Goal: Task Accomplishment & Management: Manage account settings

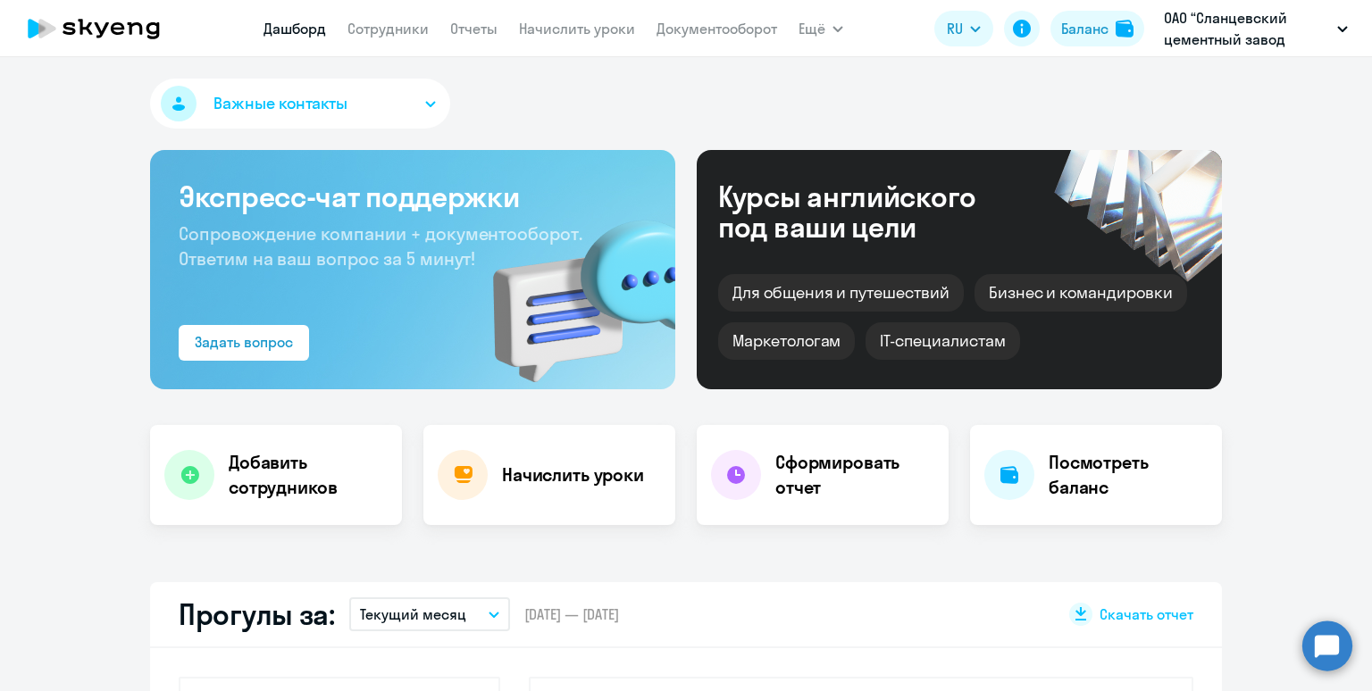
select select "30"
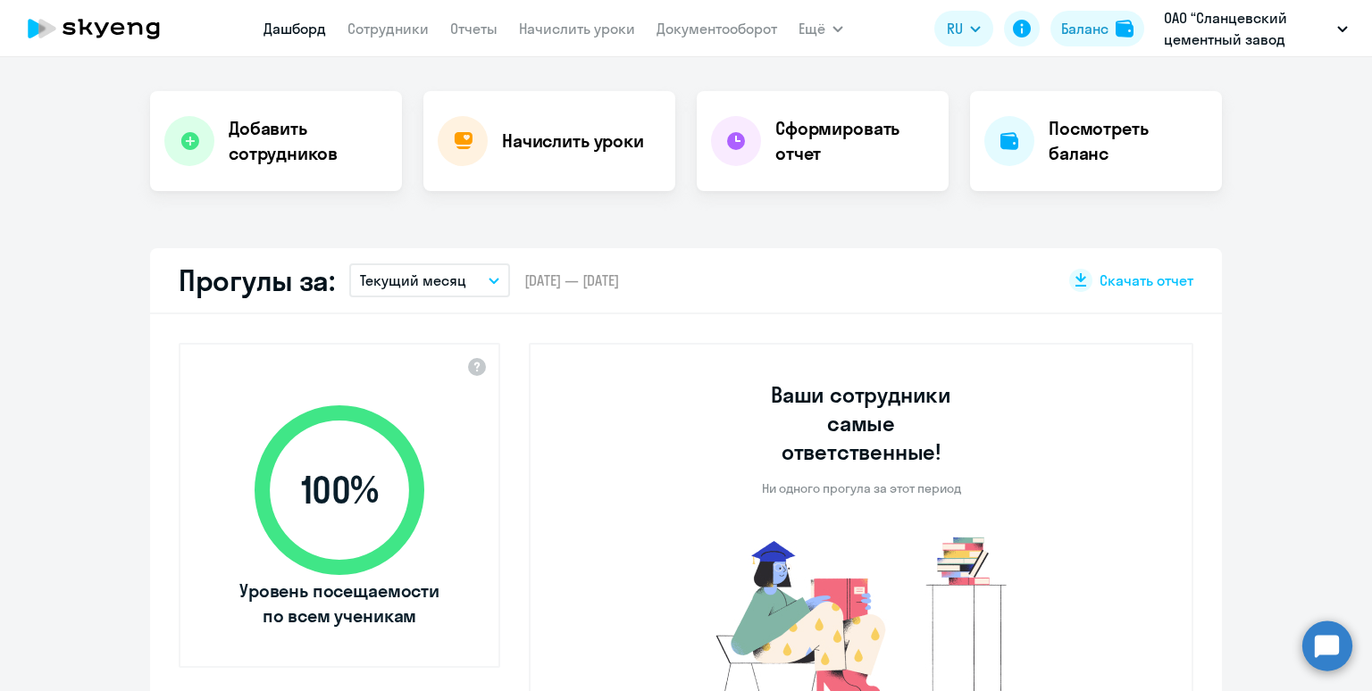
scroll to position [370, 0]
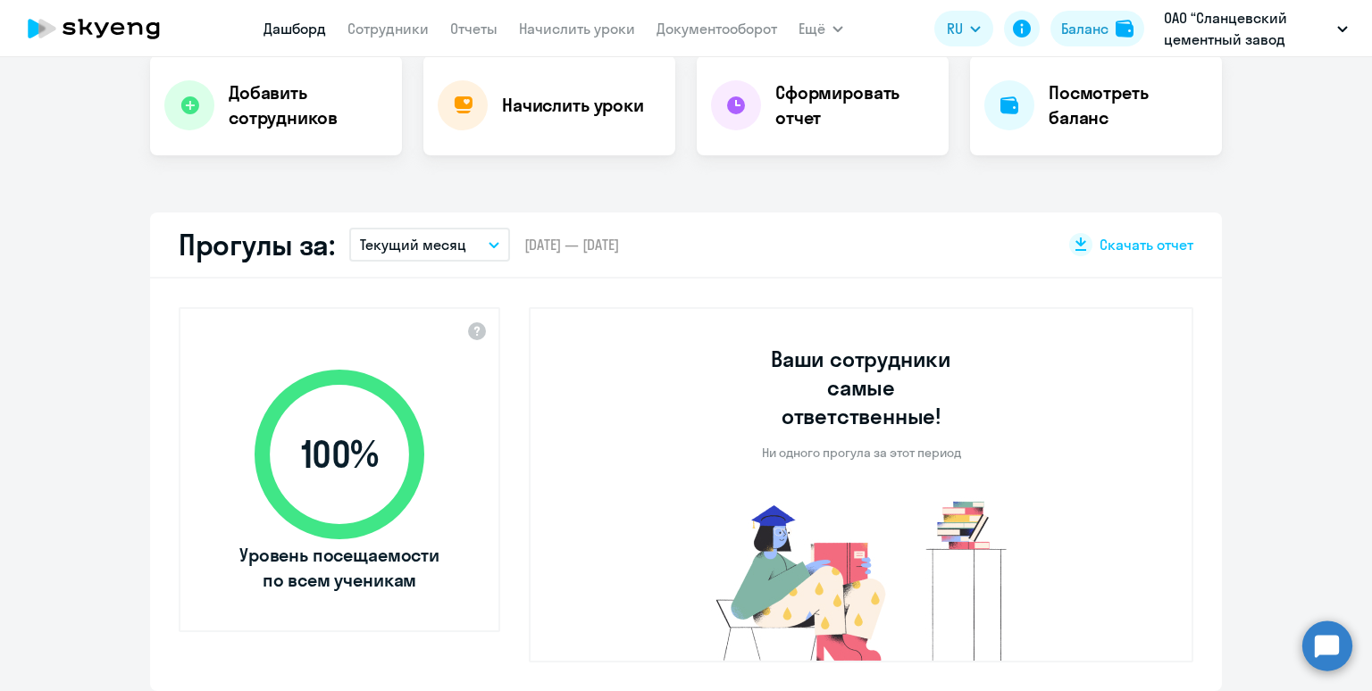
click at [375, 246] on p "Текущий месяц" at bounding box center [413, 244] width 106 height 21
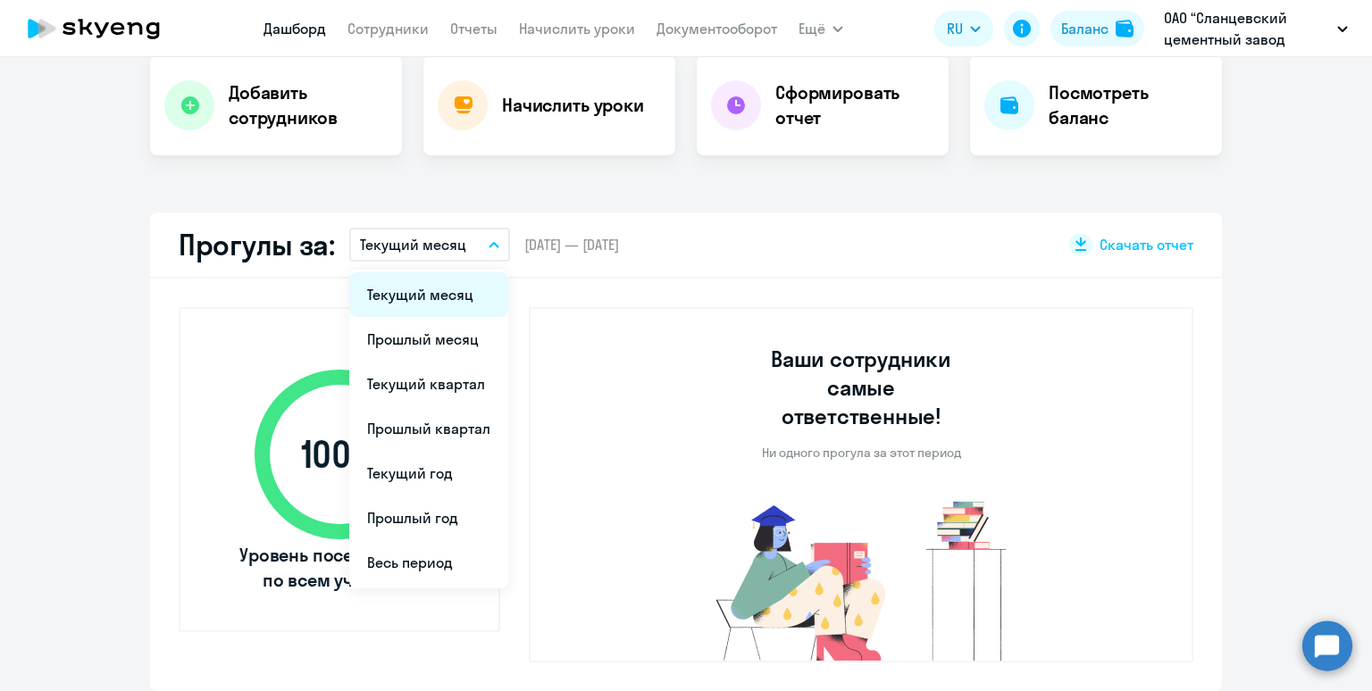
click at [397, 297] on li "Текущий месяц" at bounding box center [428, 294] width 159 height 45
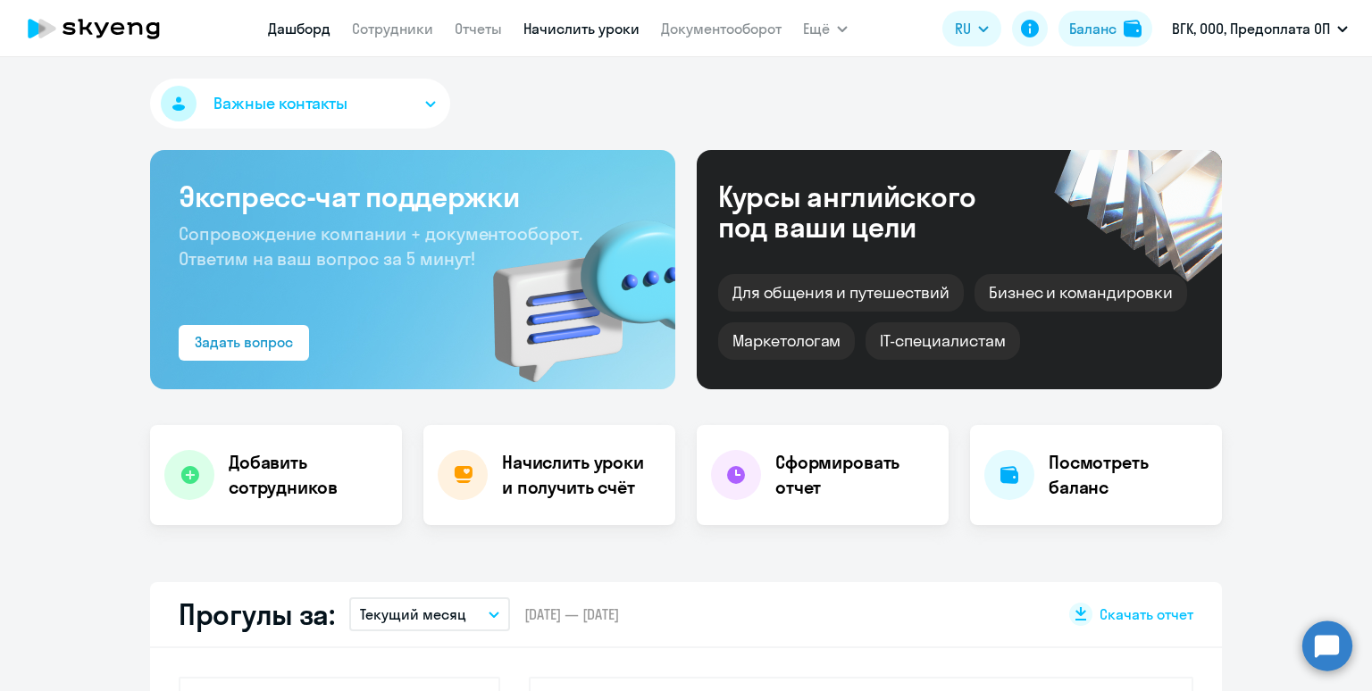
click at [566, 26] on link "Начислить уроки" at bounding box center [581, 29] width 116 height 18
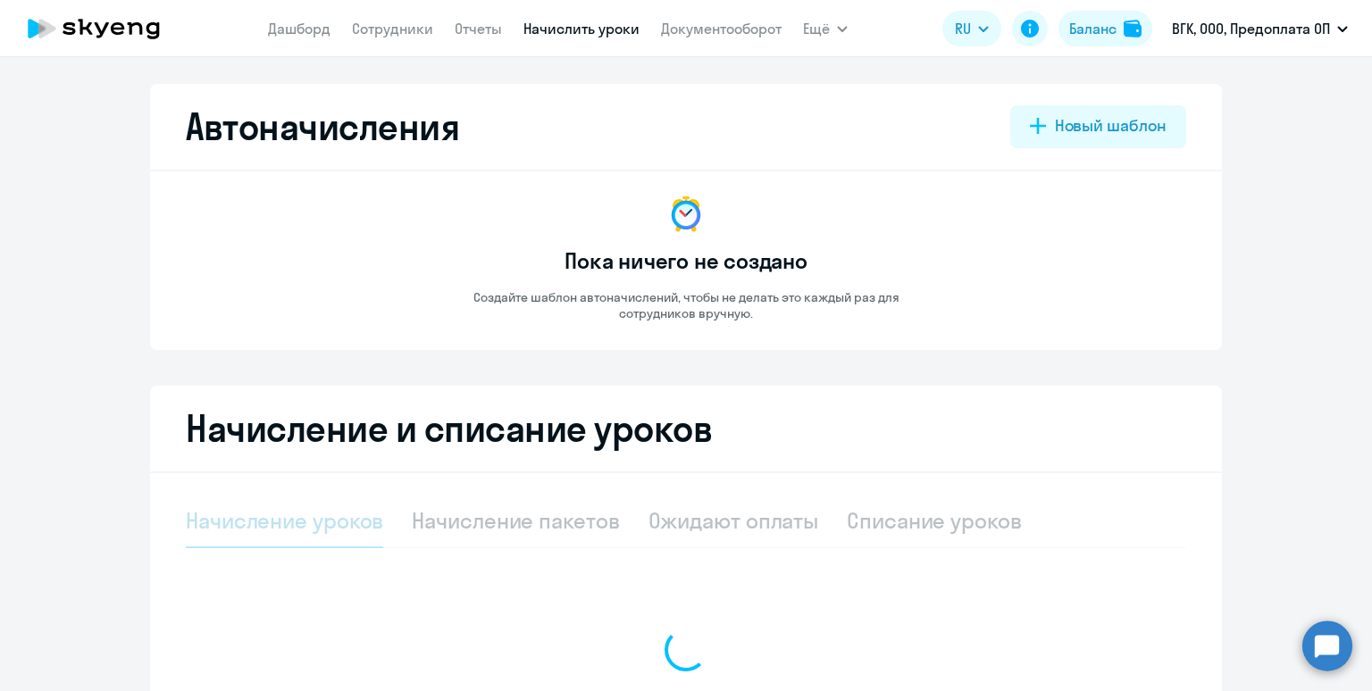
select select "10"
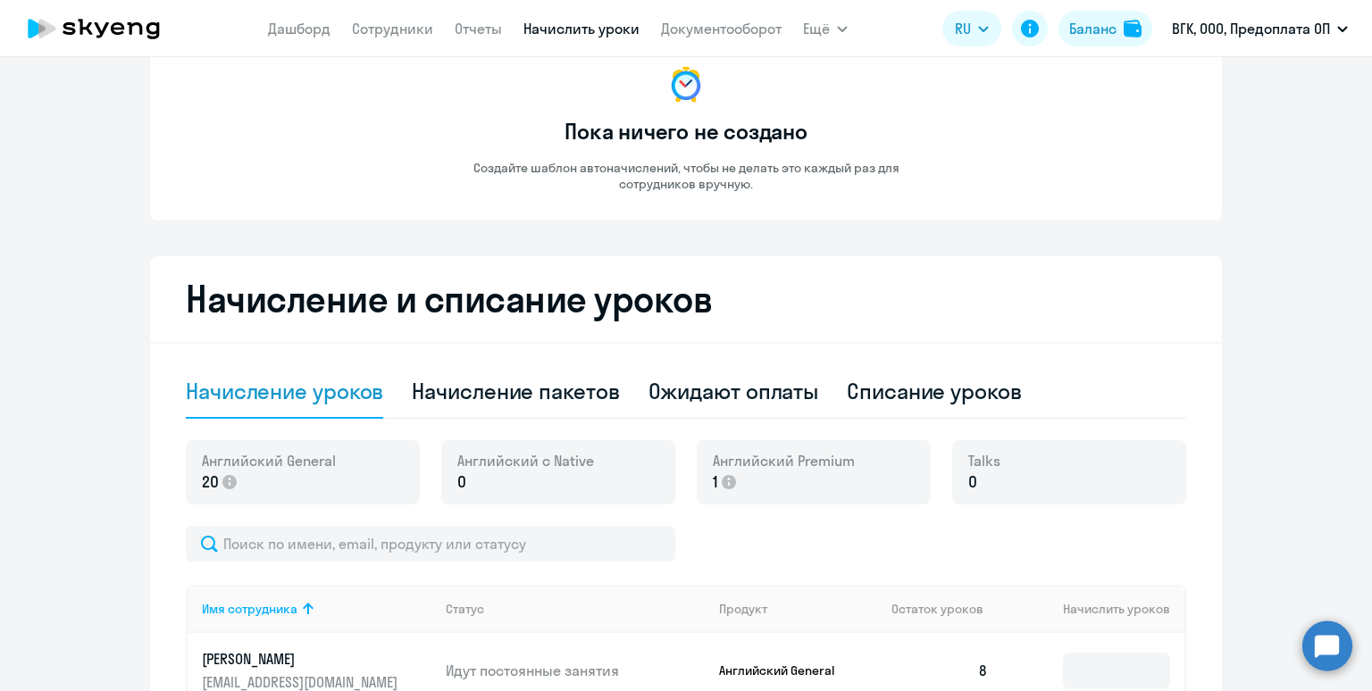
scroll to position [282, 0]
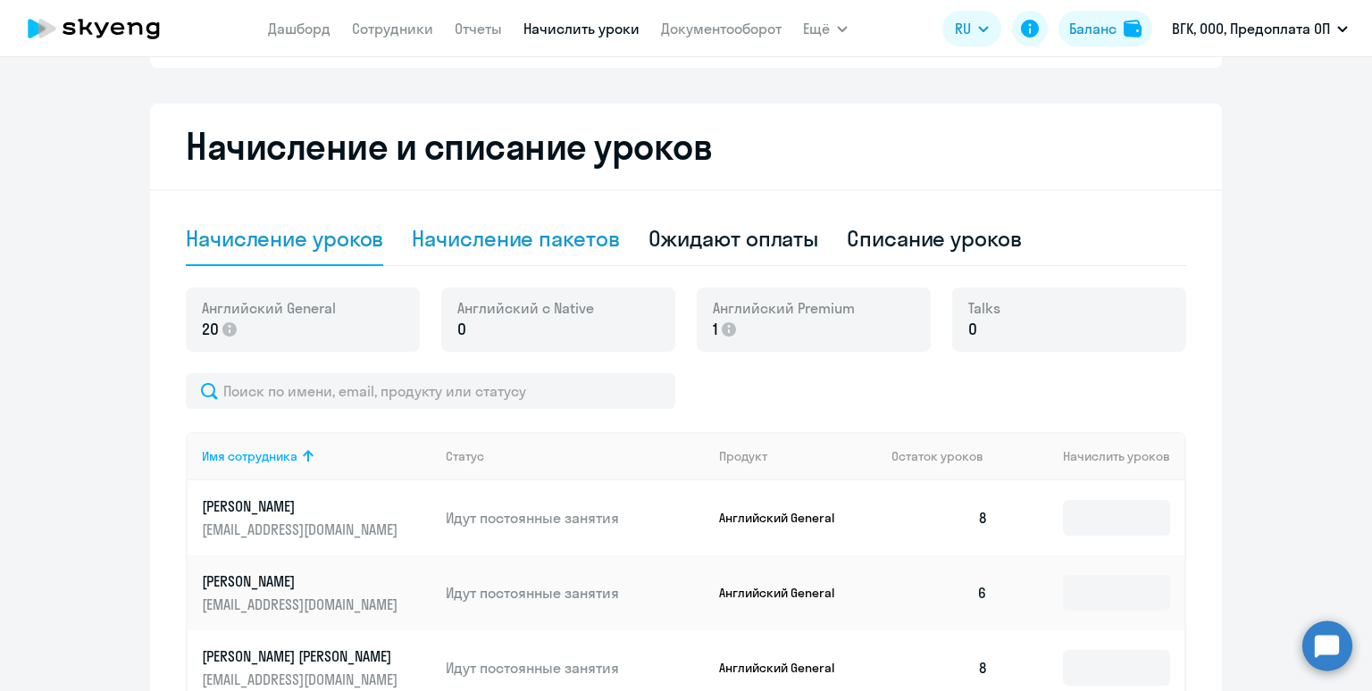
click at [531, 234] on div "Начисление пакетов" at bounding box center [515, 238] width 207 height 29
select select "10"
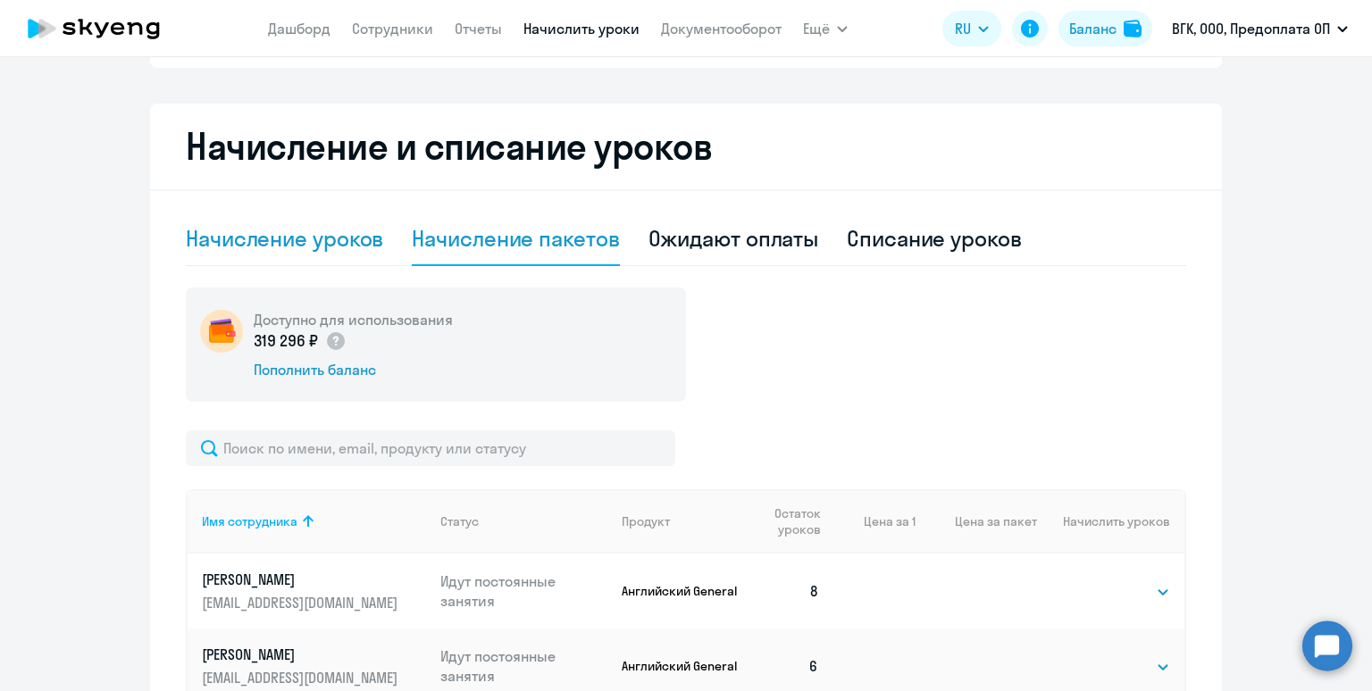
click at [334, 239] on div "Начисление уроков" at bounding box center [284, 238] width 197 height 29
select select "10"
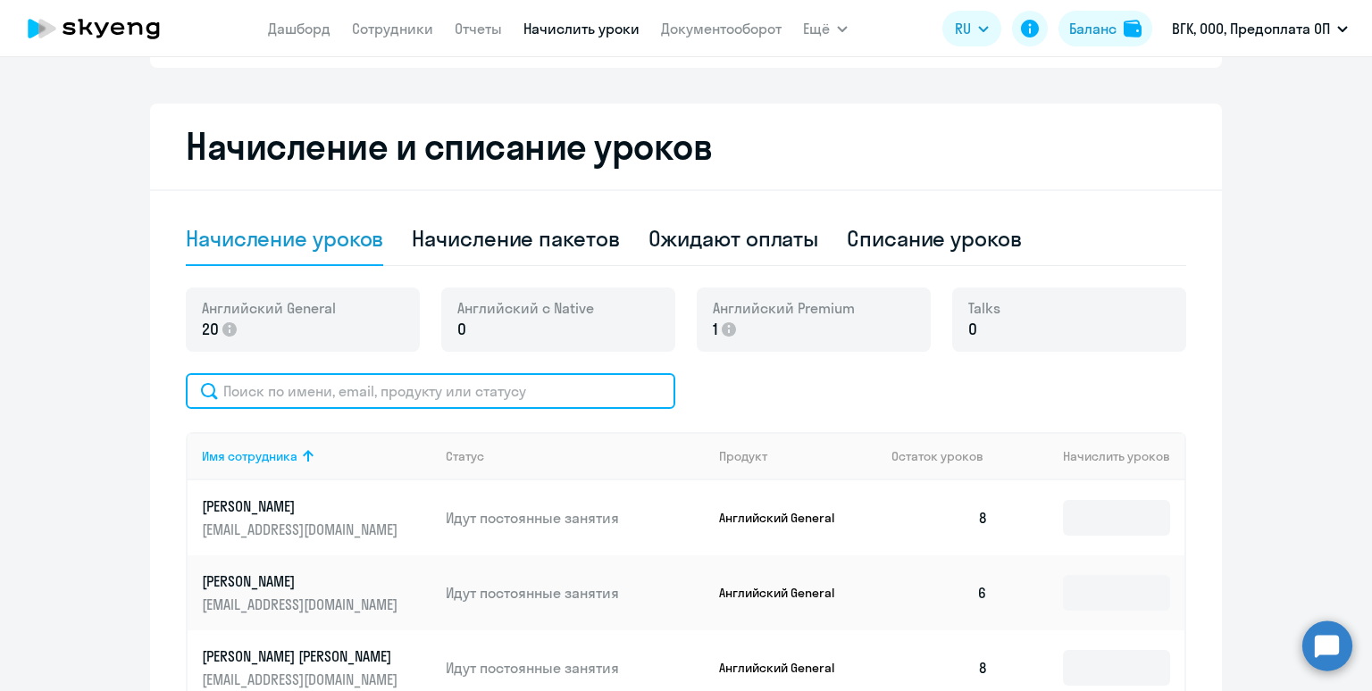
click at [458, 386] on input "text" at bounding box center [431, 391] width 490 height 36
paste input "gritsenkoea@oespulse.ru"
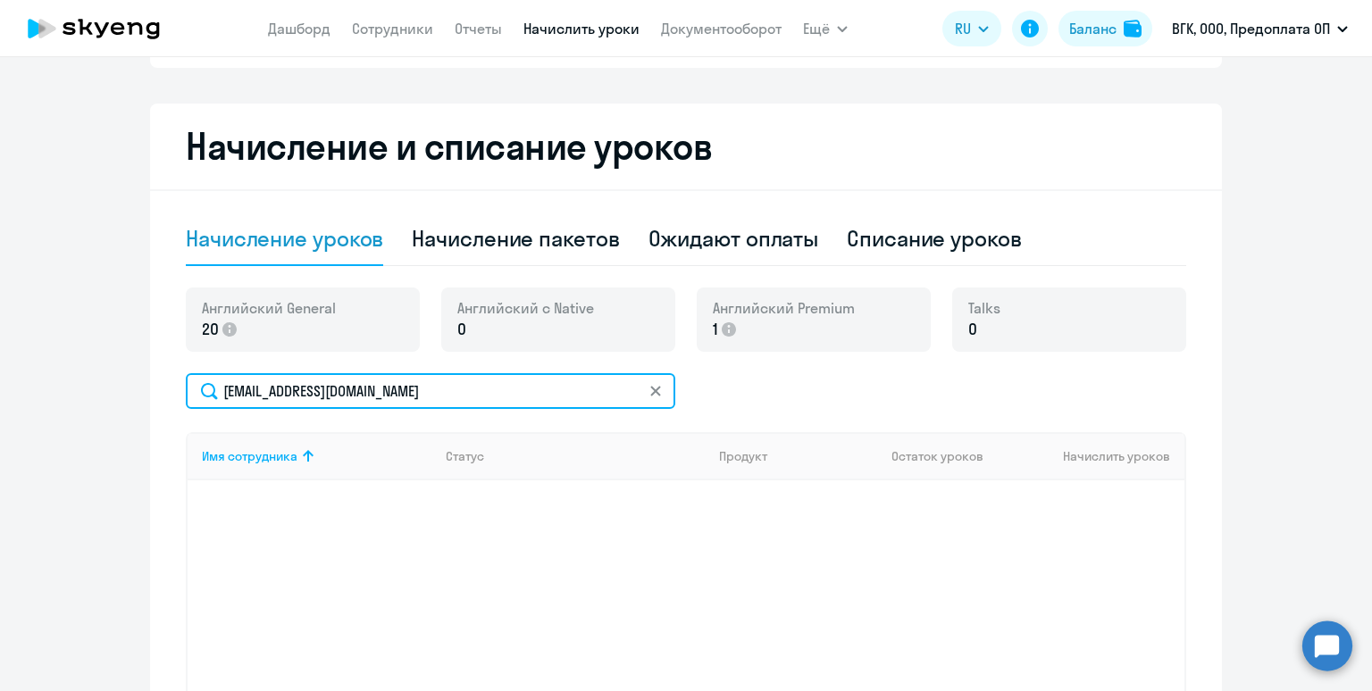
type input "gritsenkoea@oespulse.ru"
type input "гриц"
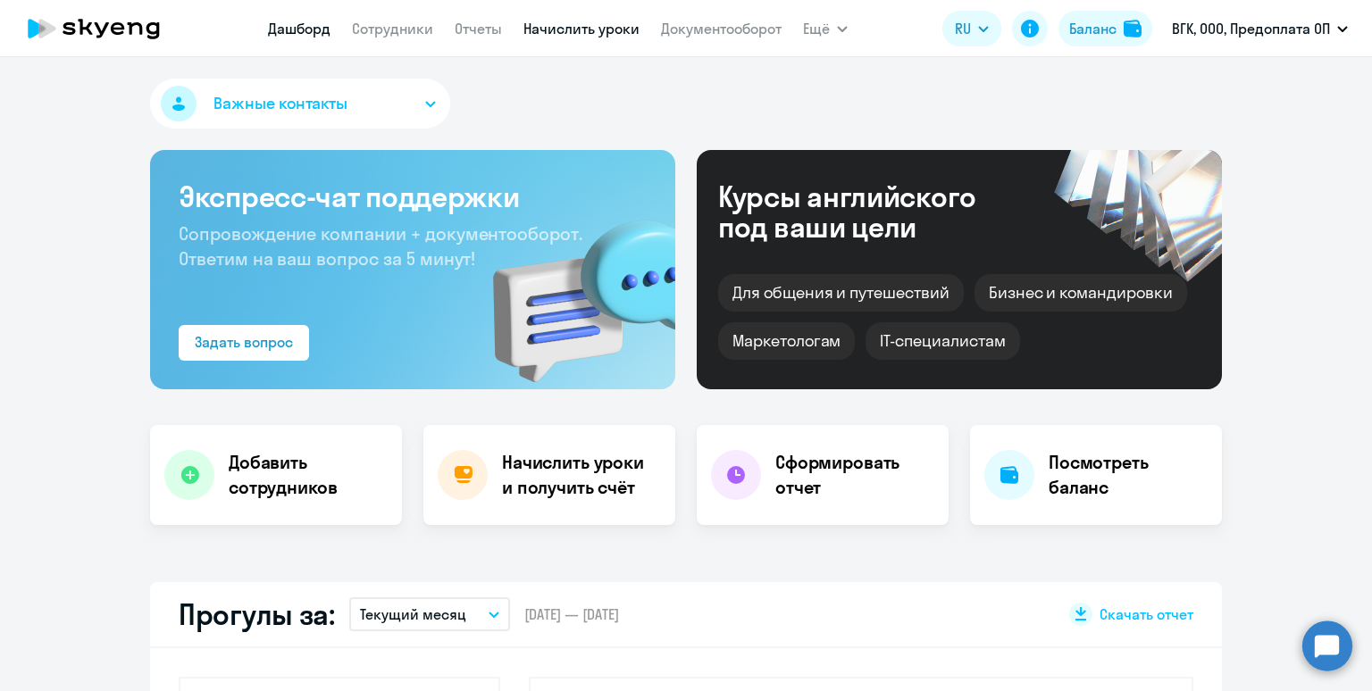
click at [552, 21] on link "Начислить уроки" at bounding box center [581, 29] width 116 height 18
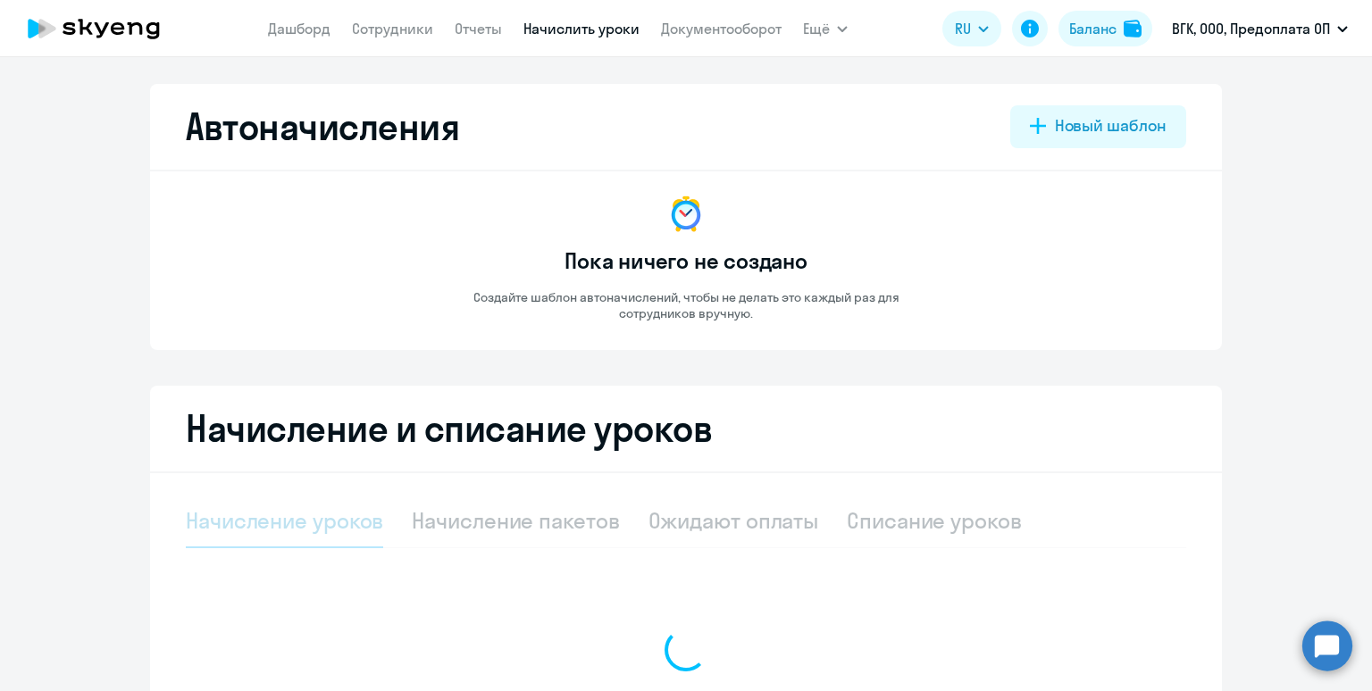
select select "10"
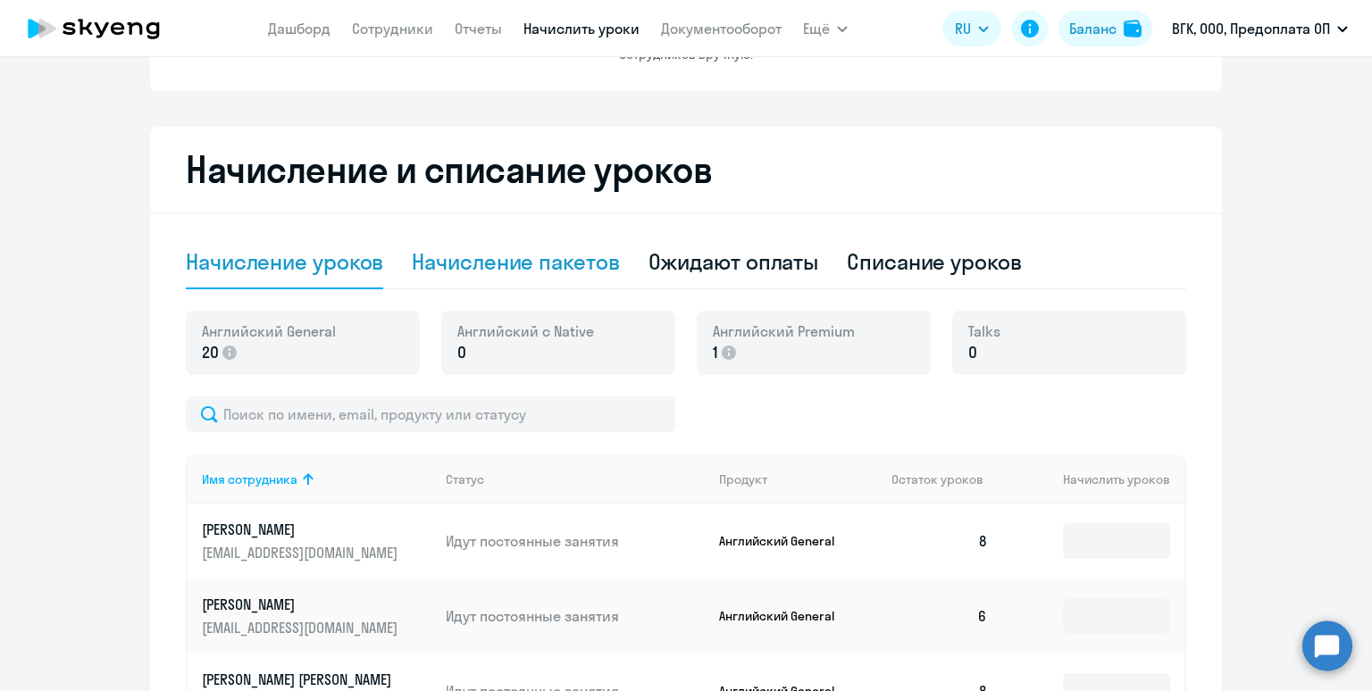
scroll to position [249, 0]
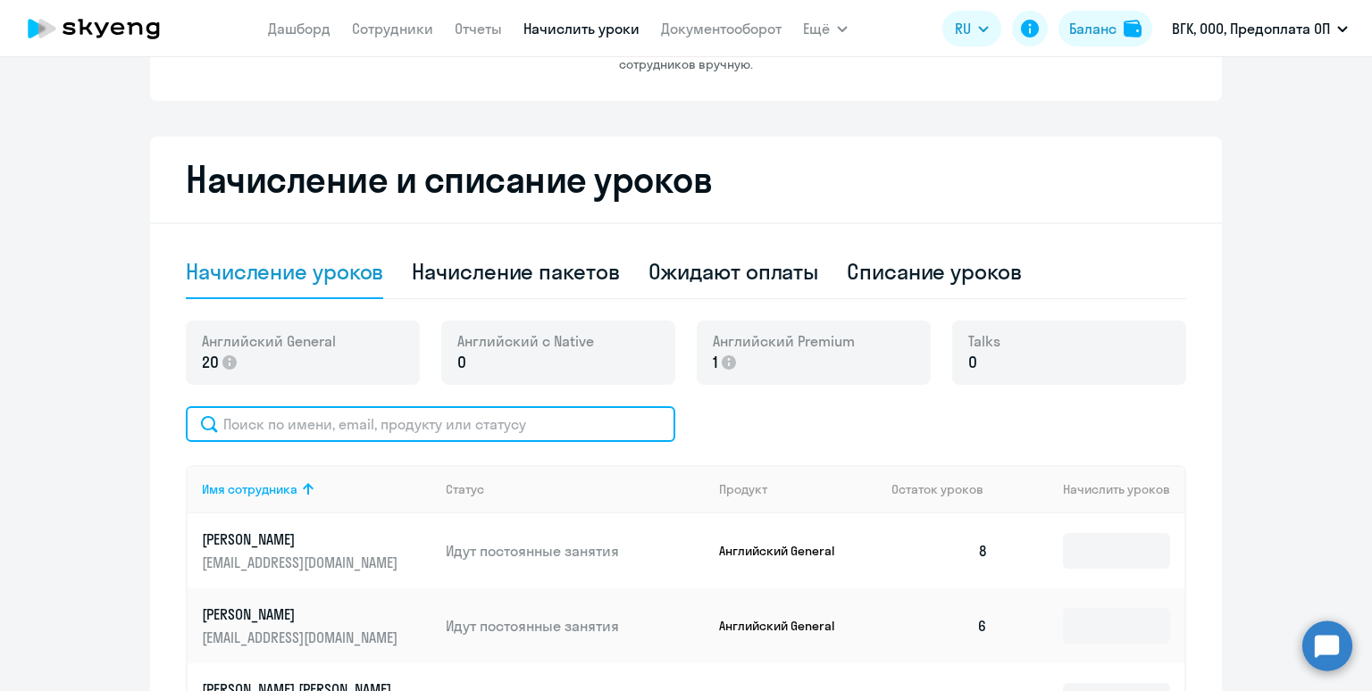
click at [419, 431] on input "text" at bounding box center [431, 424] width 490 height 36
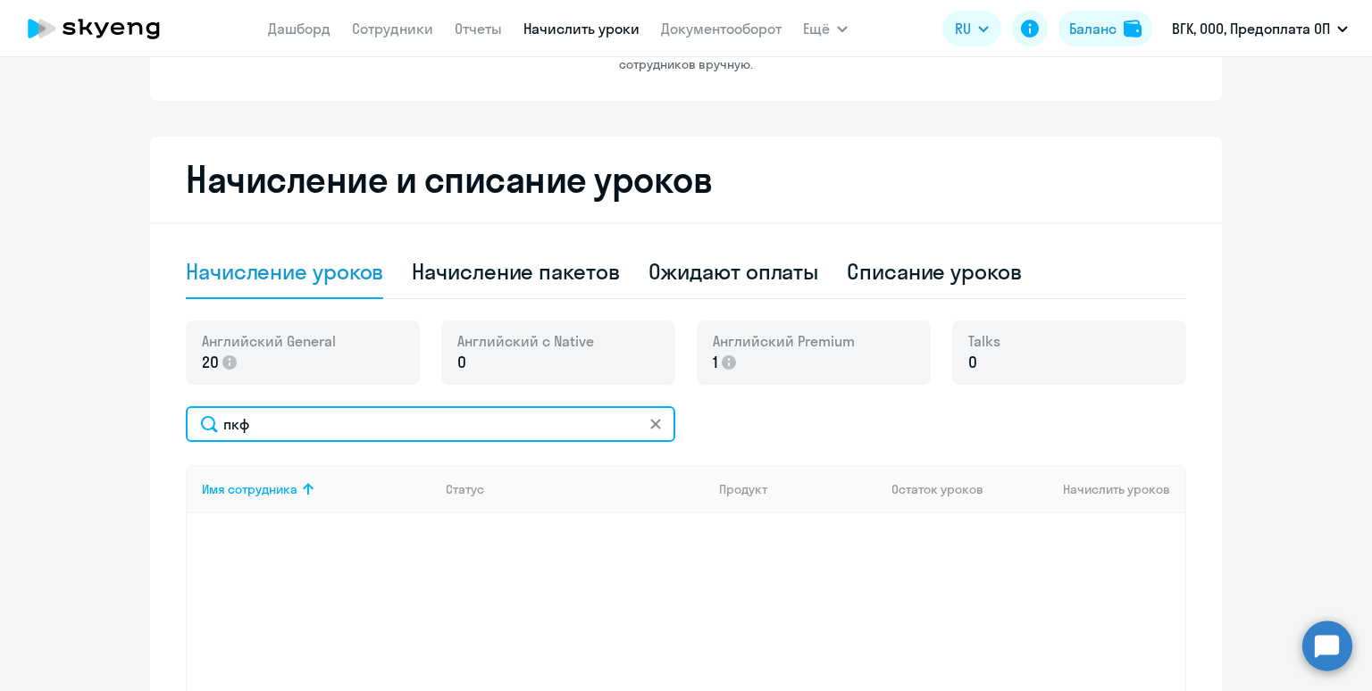
type input "п"
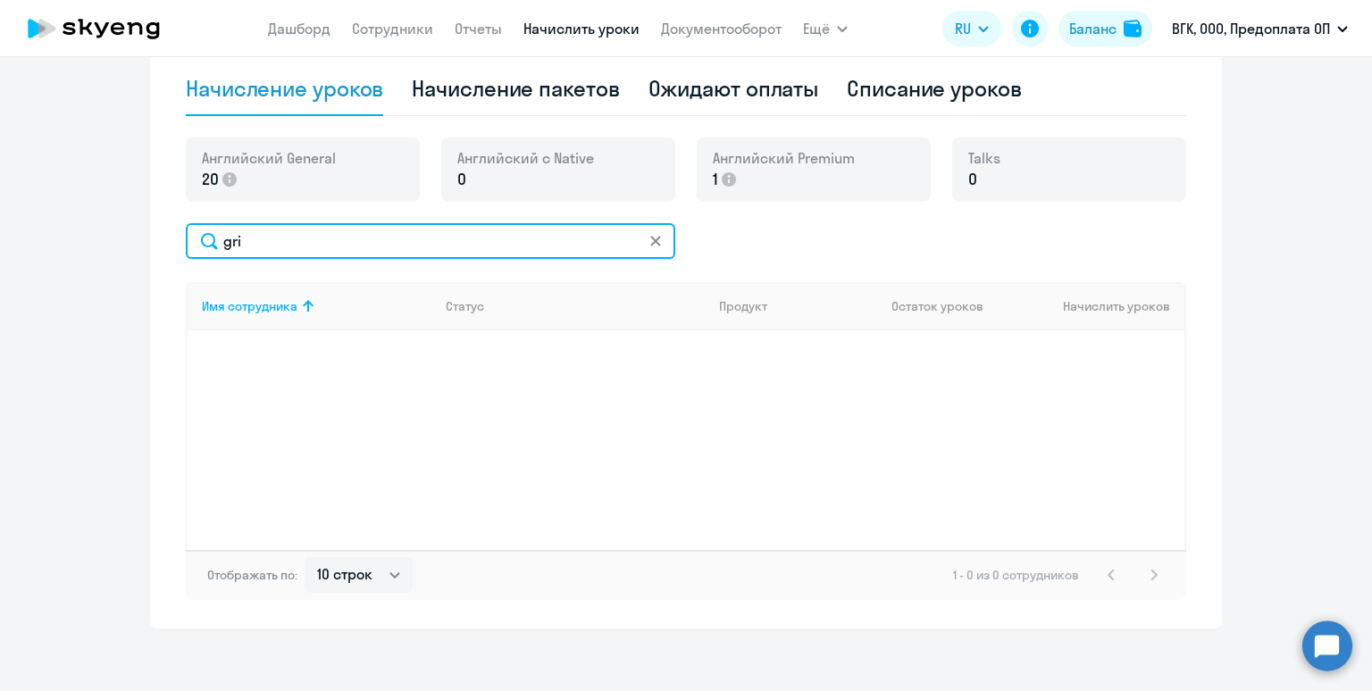
scroll to position [440, 0]
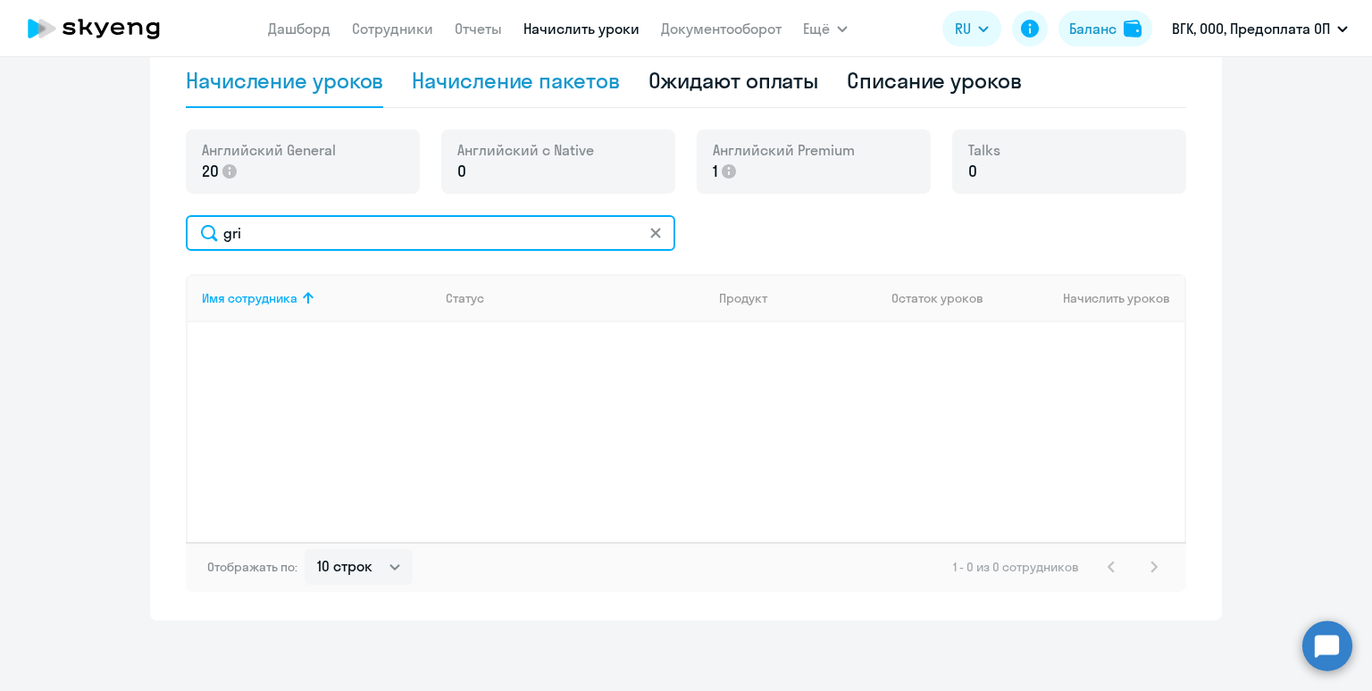
type input "gri"
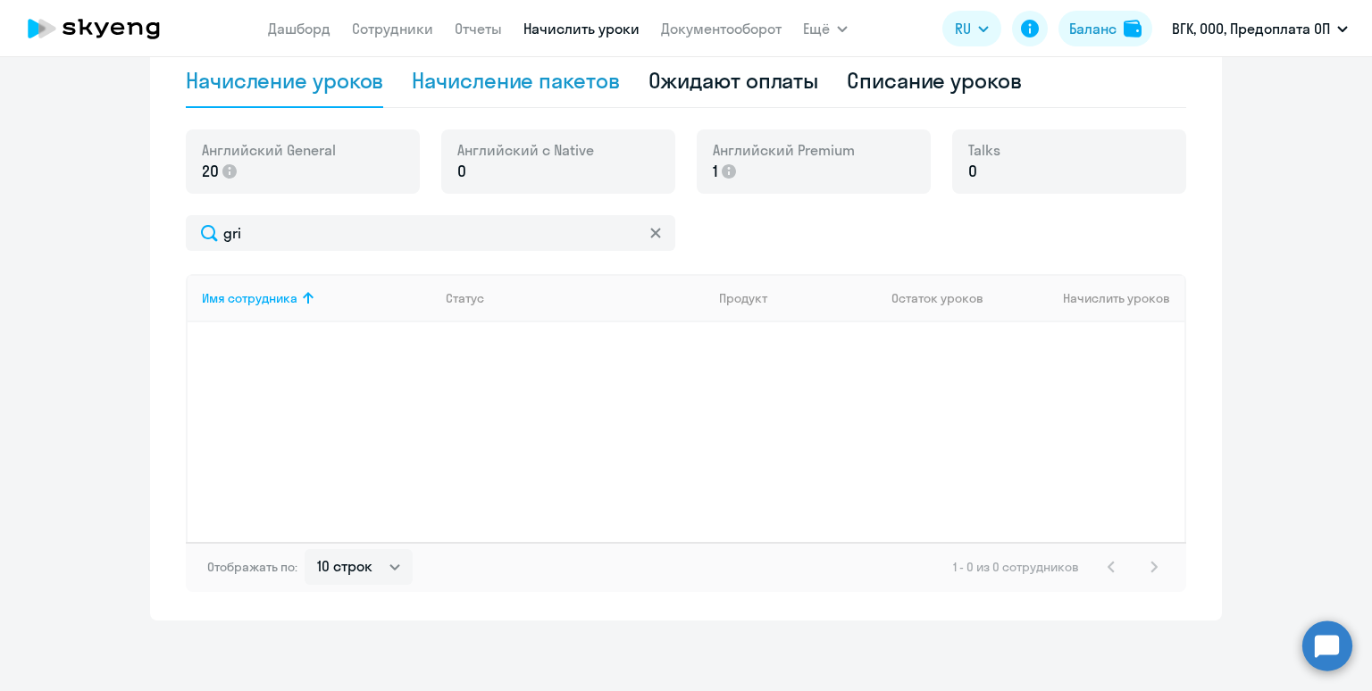
click at [527, 87] on div "Начисление пакетов" at bounding box center [515, 80] width 207 height 29
select select "10"
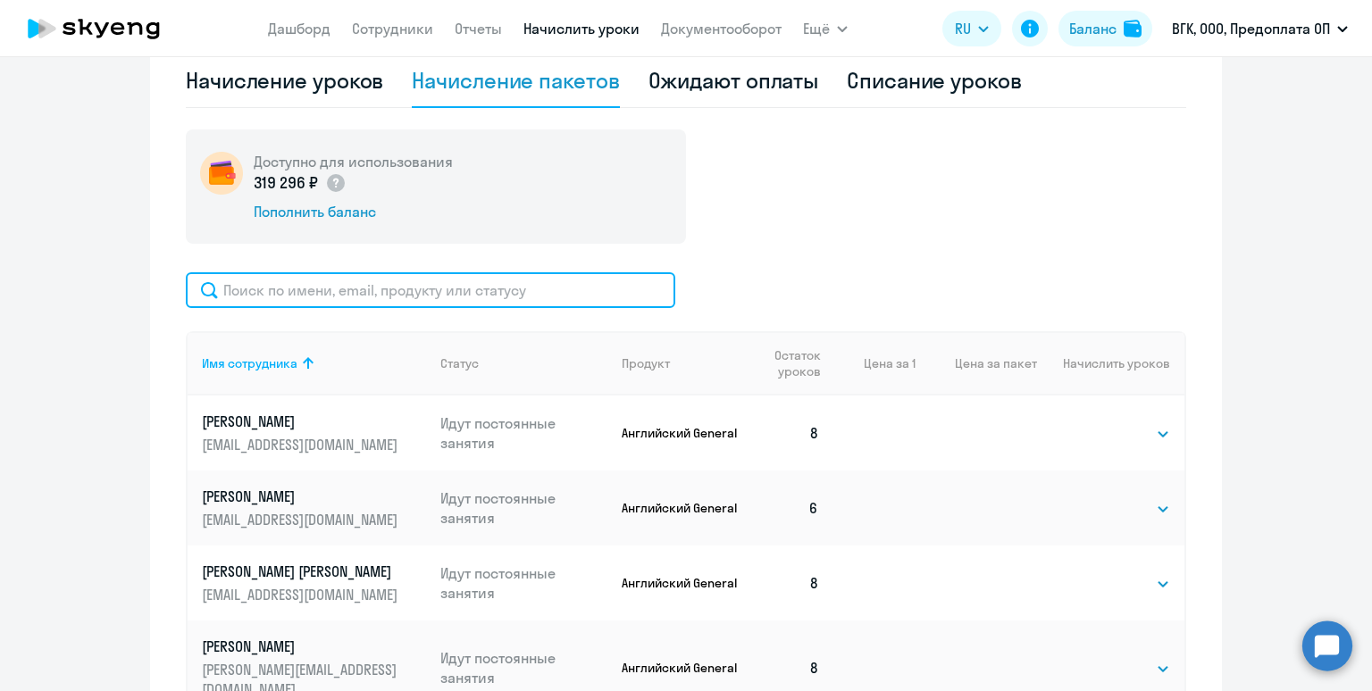
click at [411, 289] on input "text" at bounding box center [431, 290] width 490 height 36
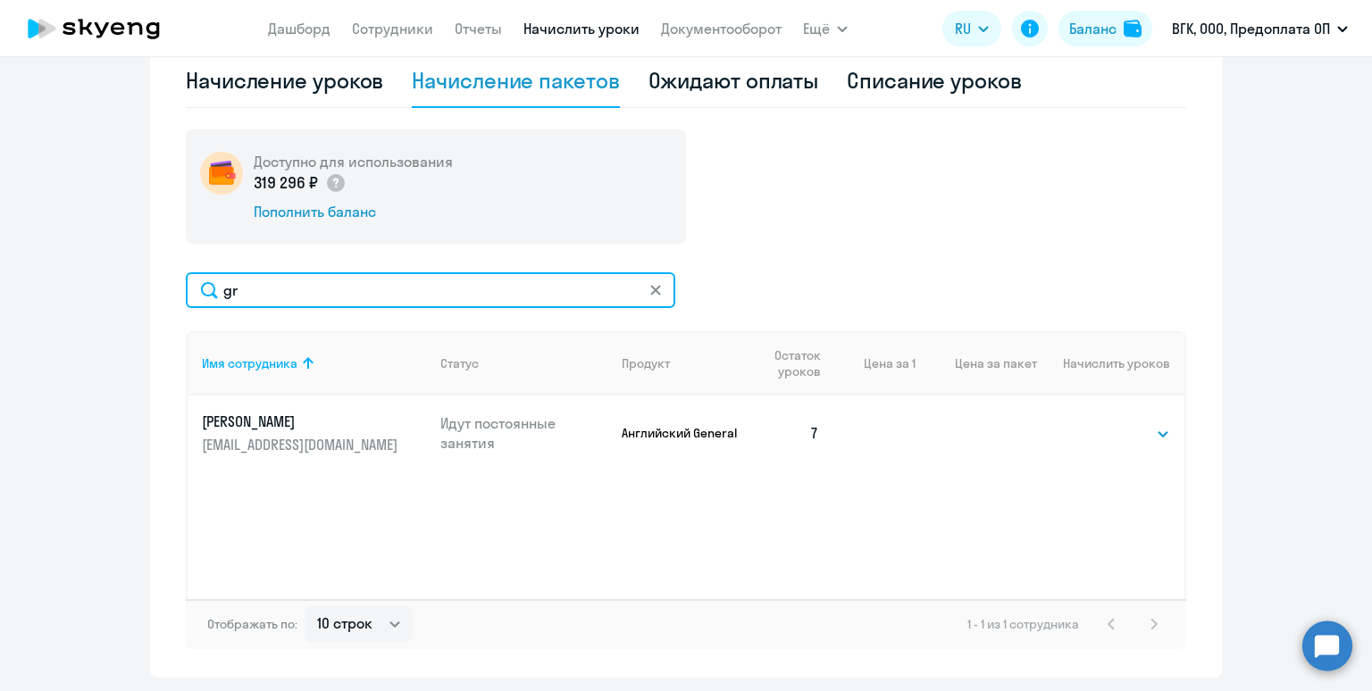
scroll to position [440, 0]
type input "gr"
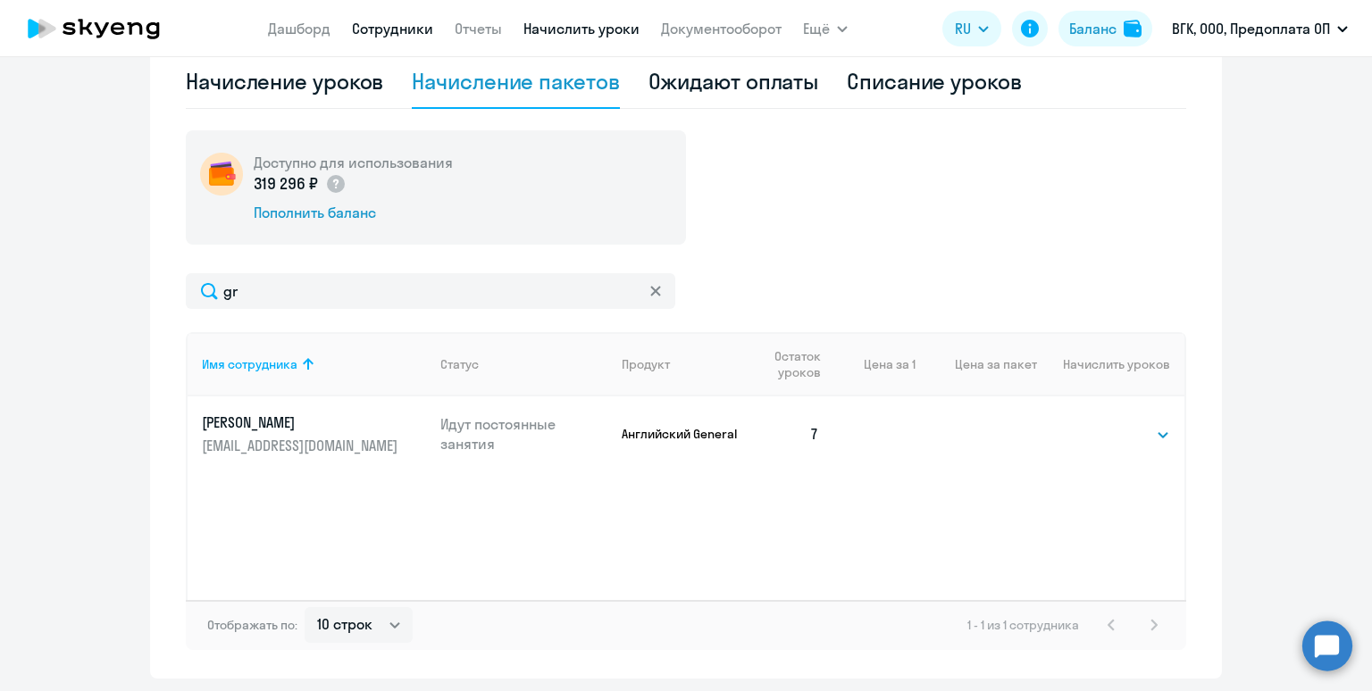
click at [367, 32] on link "Сотрудники" at bounding box center [392, 29] width 81 height 18
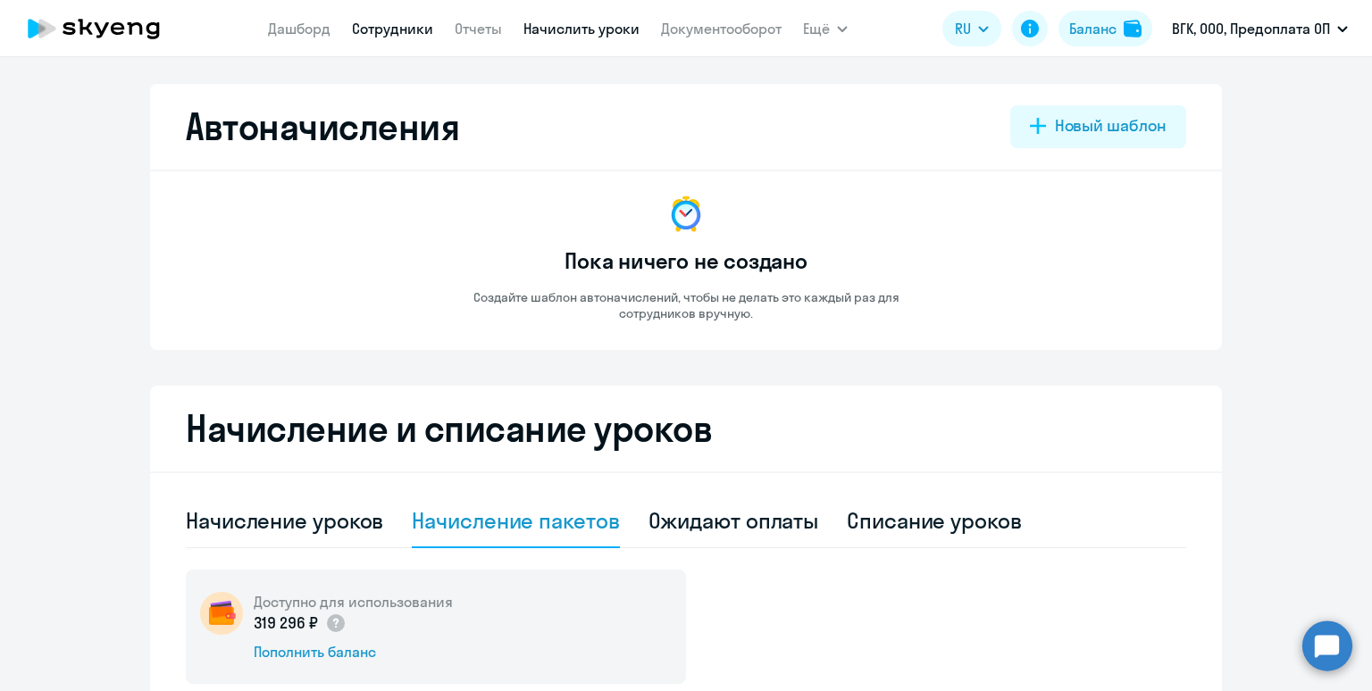
select select "30"
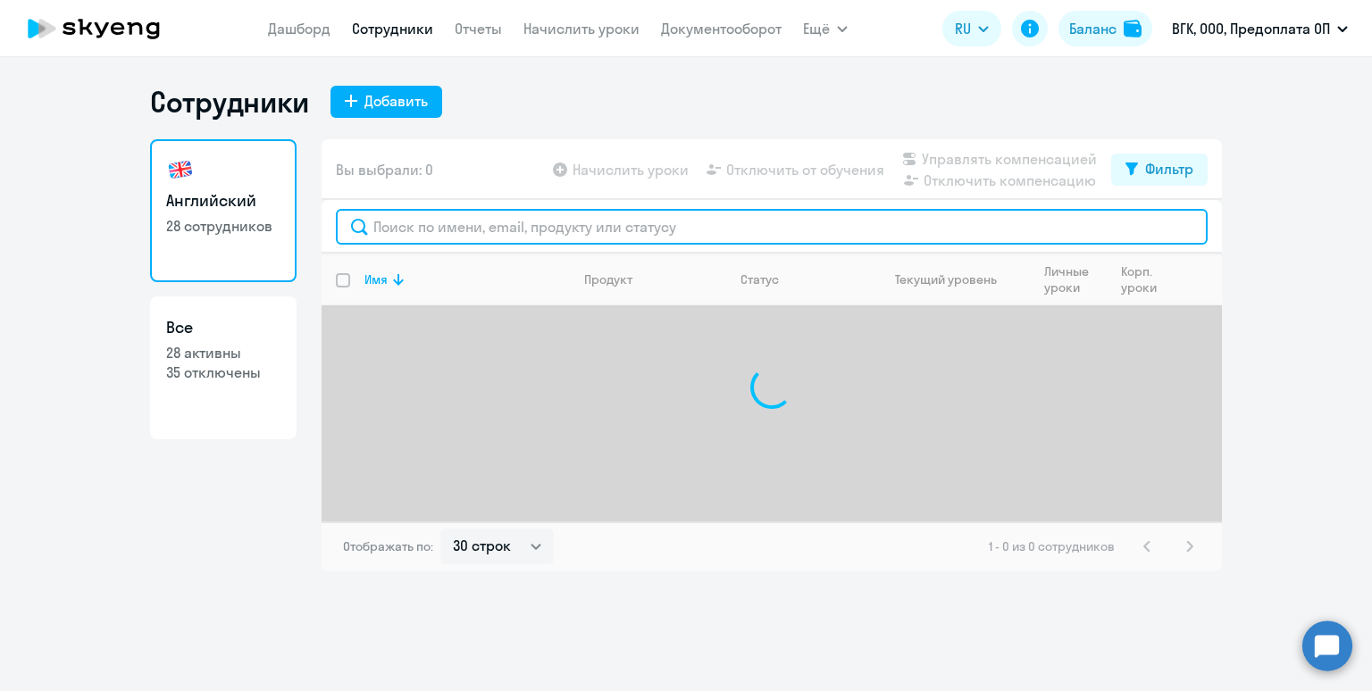
click at [447, 229] on input "text" at bounding box center [772, 227] width 872 height 36
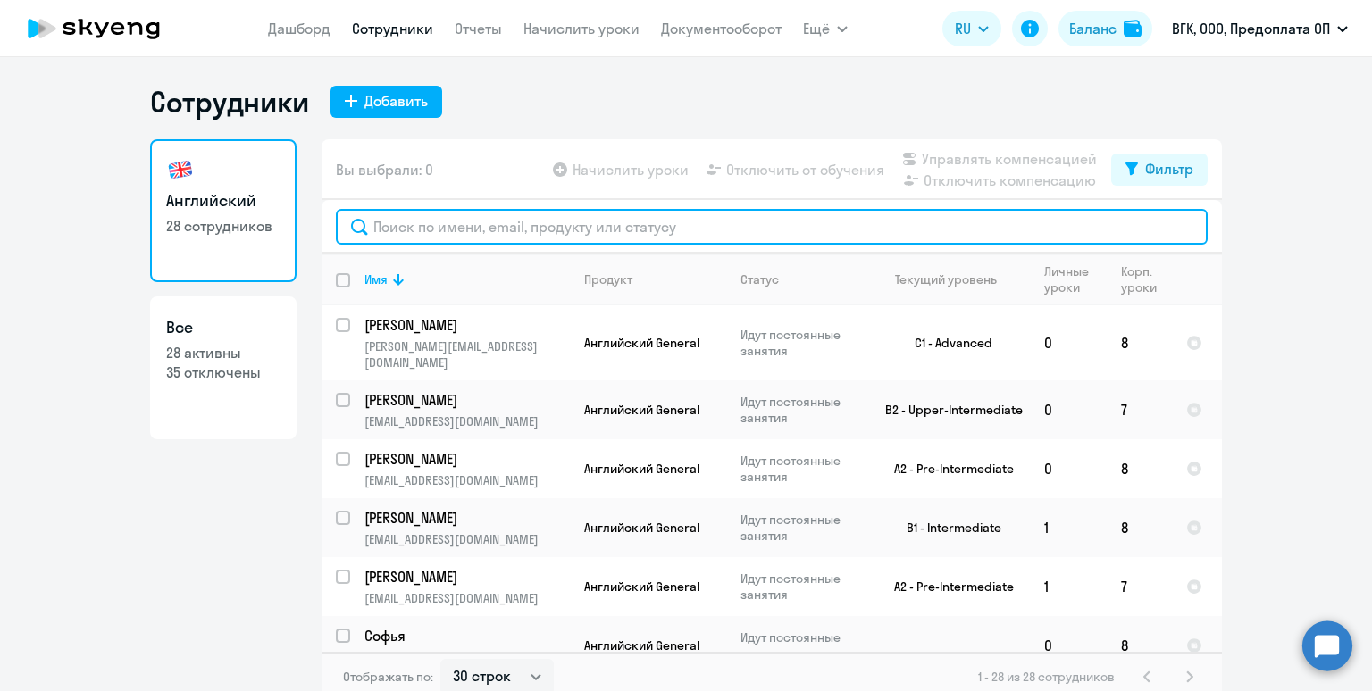
paste input "gritsenkoea@oespulse.ru"
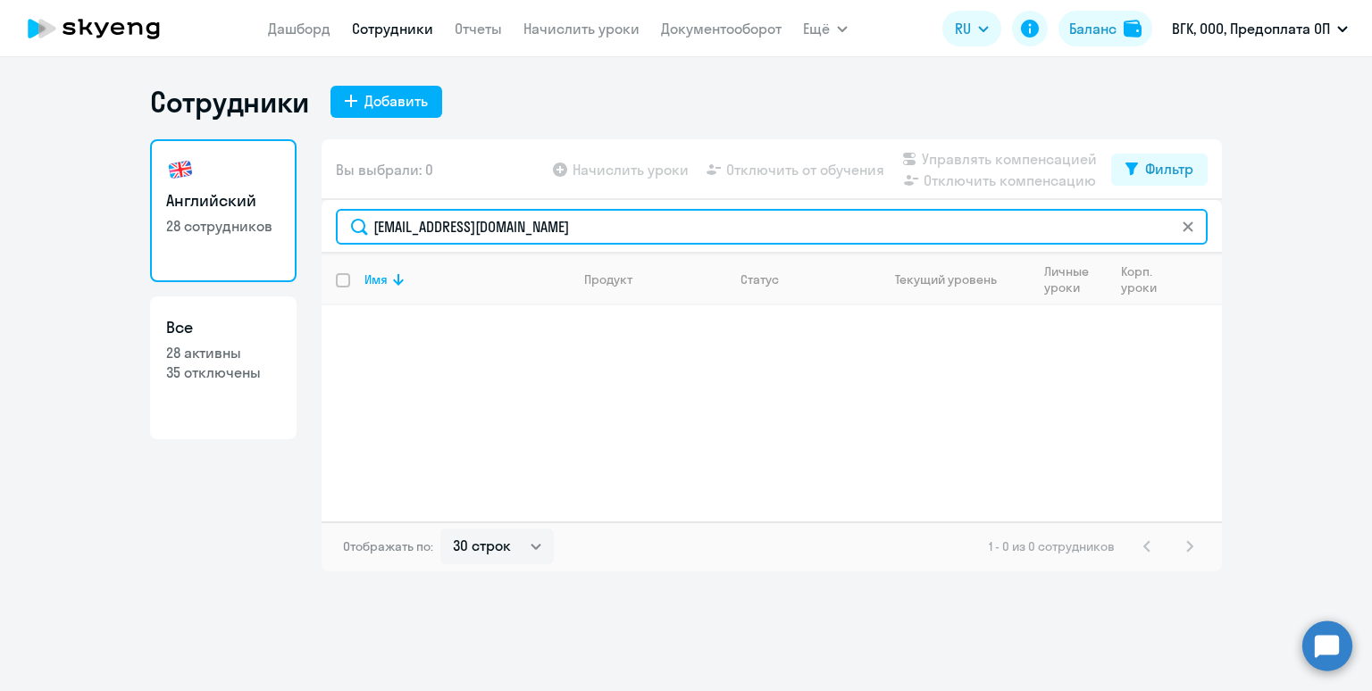
drag, startPoint x: 569, startPoint y: 225, endPoint x: 351, endPoint y: 219, distance: 218.1
click at [351, 219] on input "gritsenkoea@oespulse.ru" at bounding box center [772, 227] width 872 height 36
type input "u"
type input "гриц"
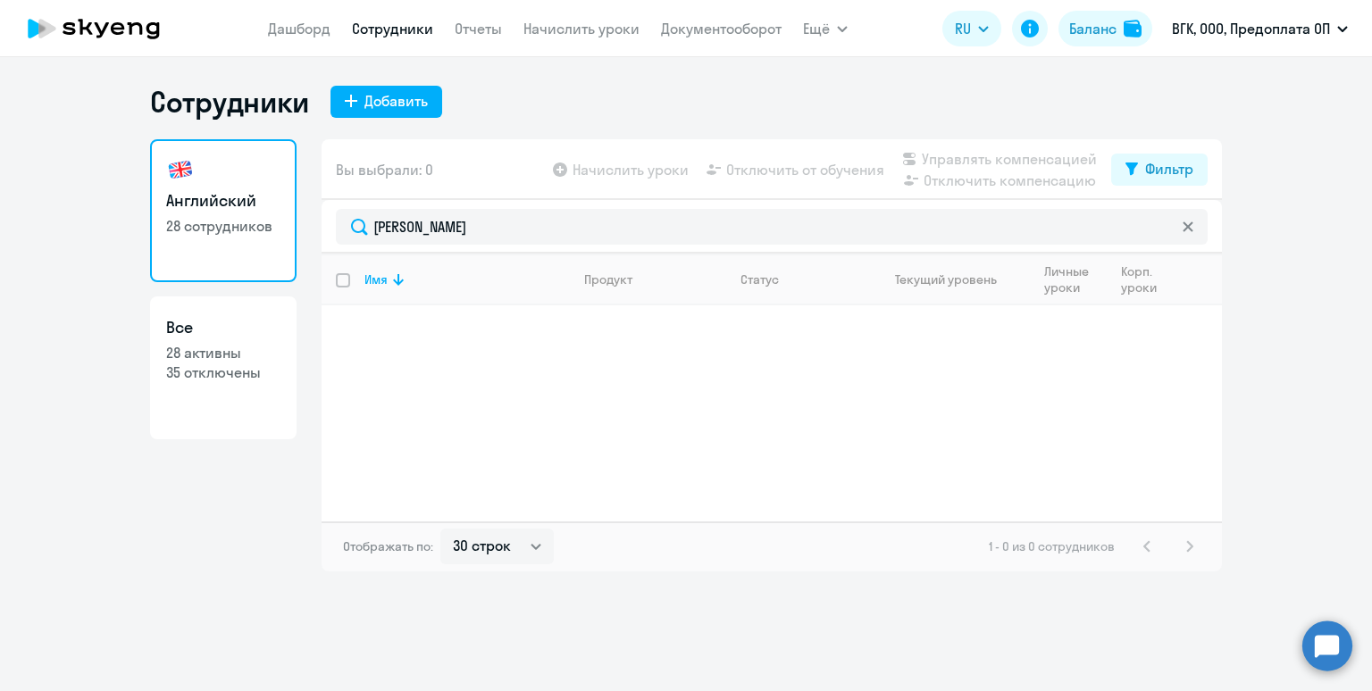
click at [186, 382] on link "Все 28 активны 35 отключены" at bounding box center [223, 368] width 147 height 143
select select "30"
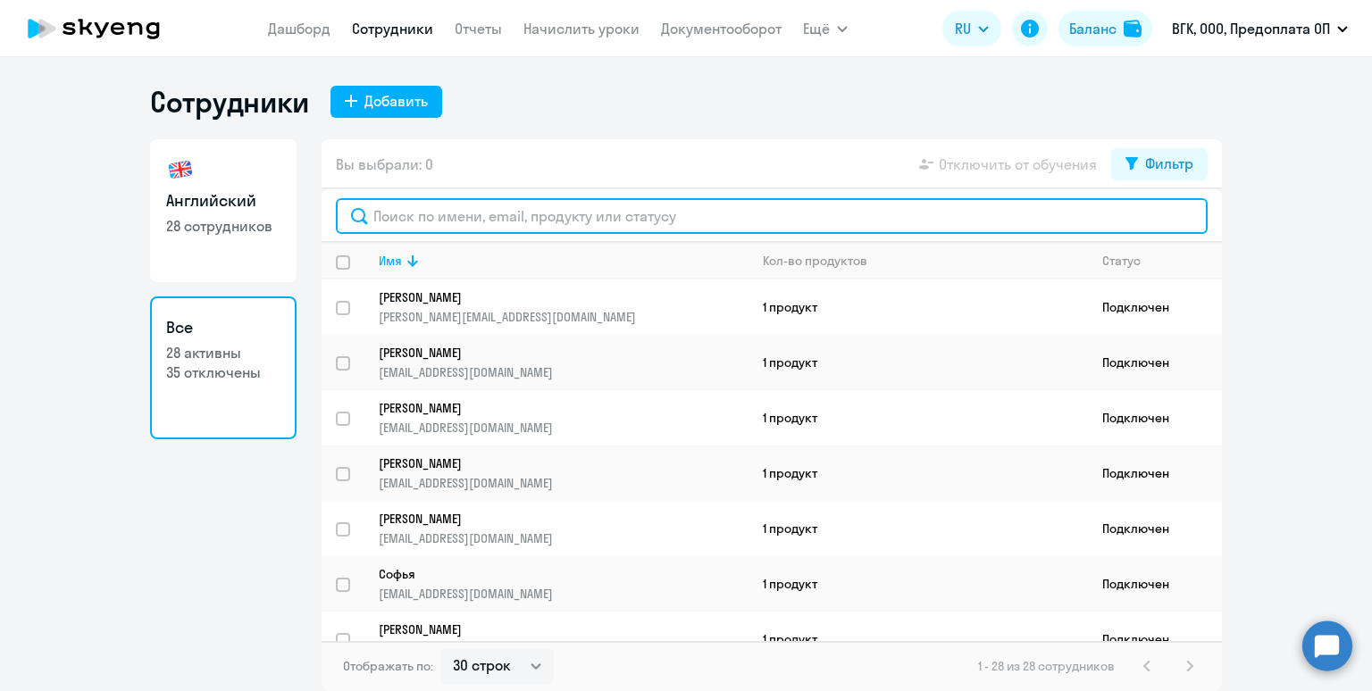
click at [436, 217] on input "text" at bounding box center [772, 216] width 872 height 36
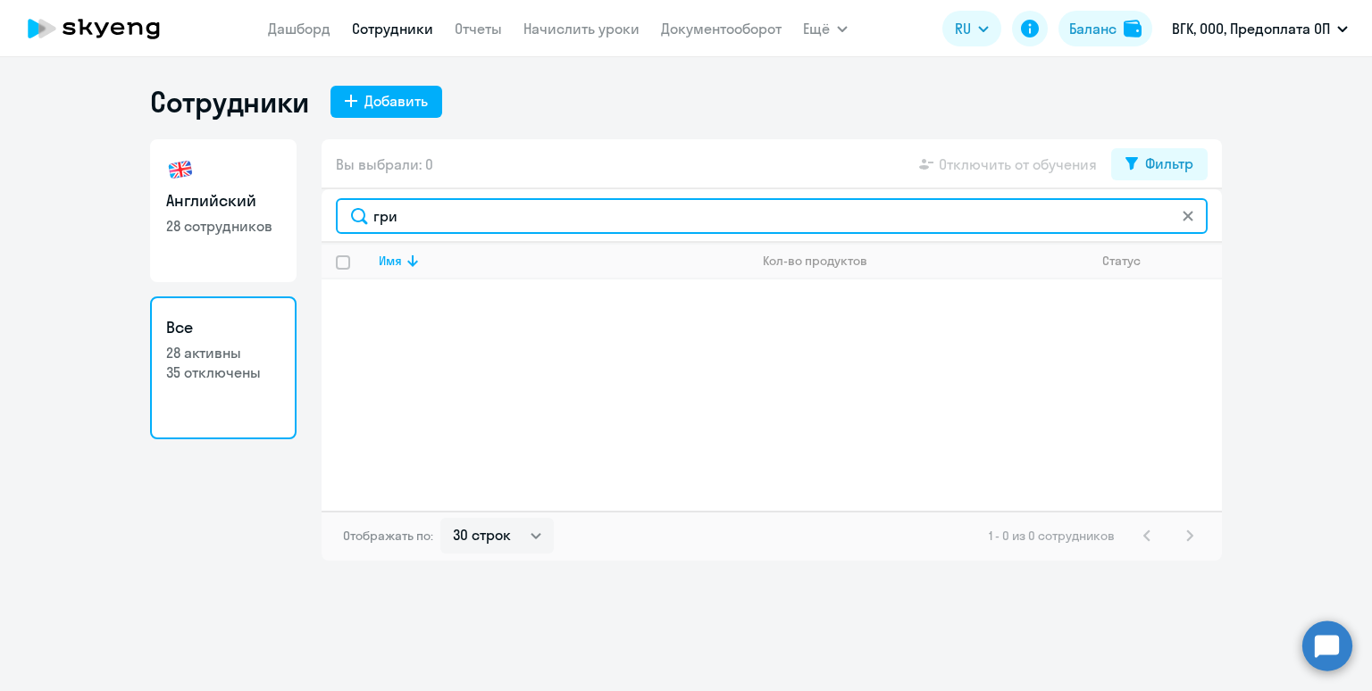
type input "гриц"
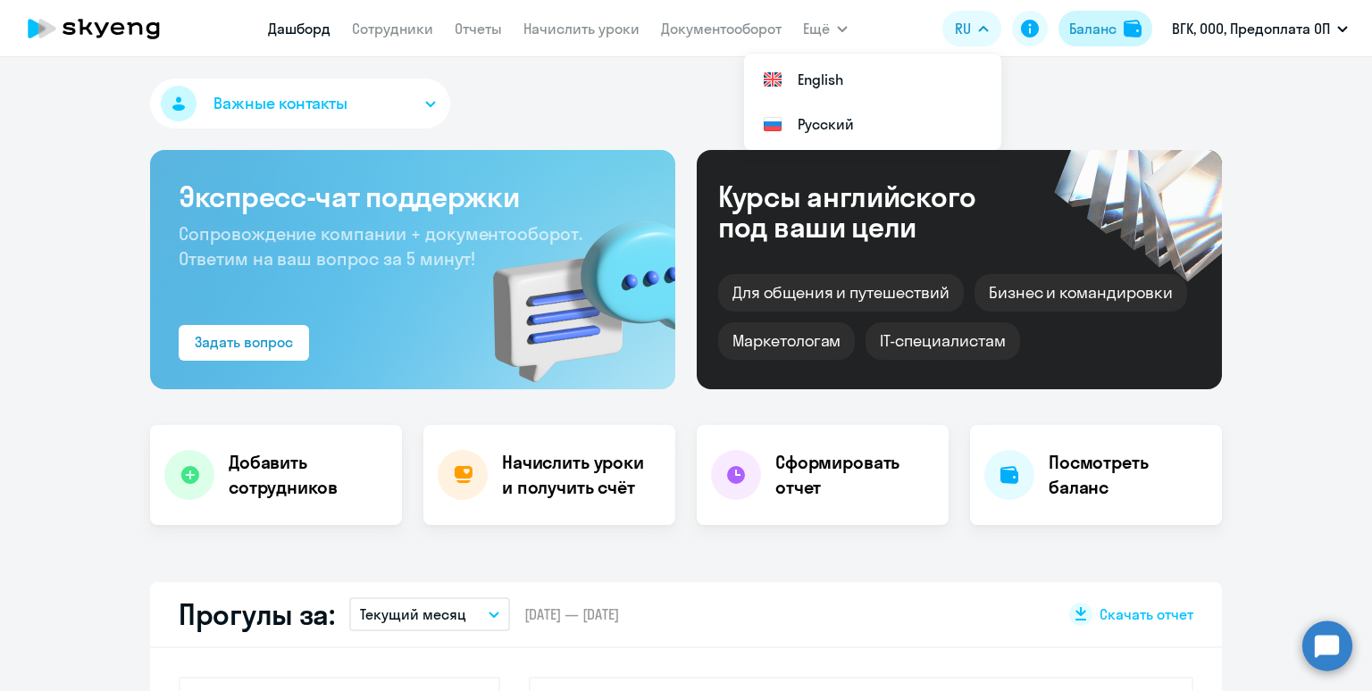
click at [1070, 26] on div "Баланс" at bounding box center [1092, 28] width 47 height 21
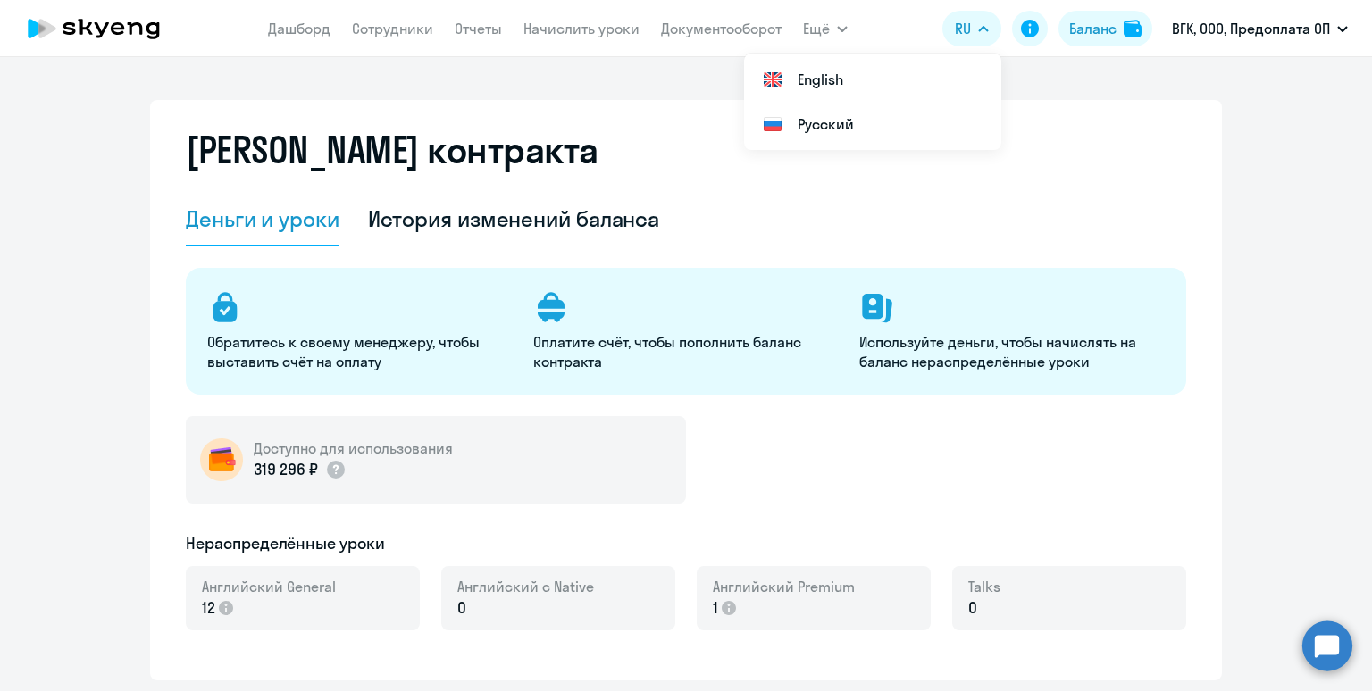
select select "english_adult_not_native_speaker"
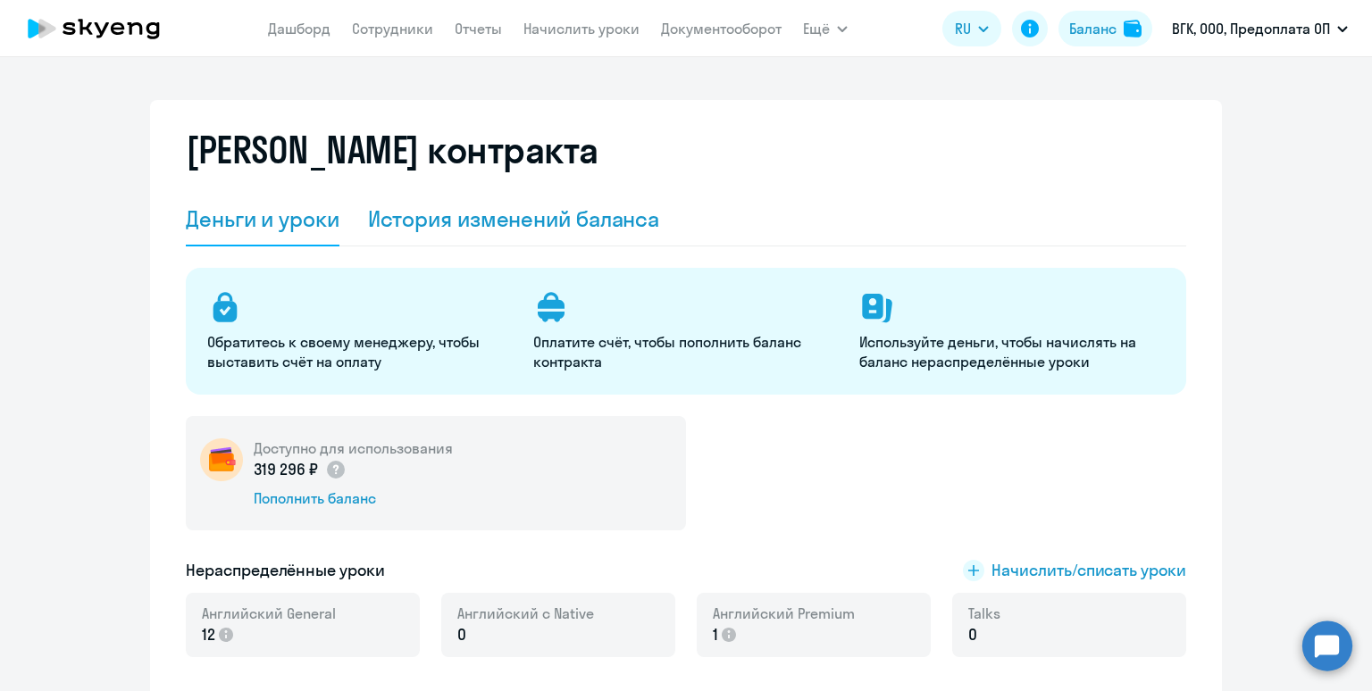
click at [530, 224] on div "История изменений баланса" at bounding box center [514, 219] width 292 height 29
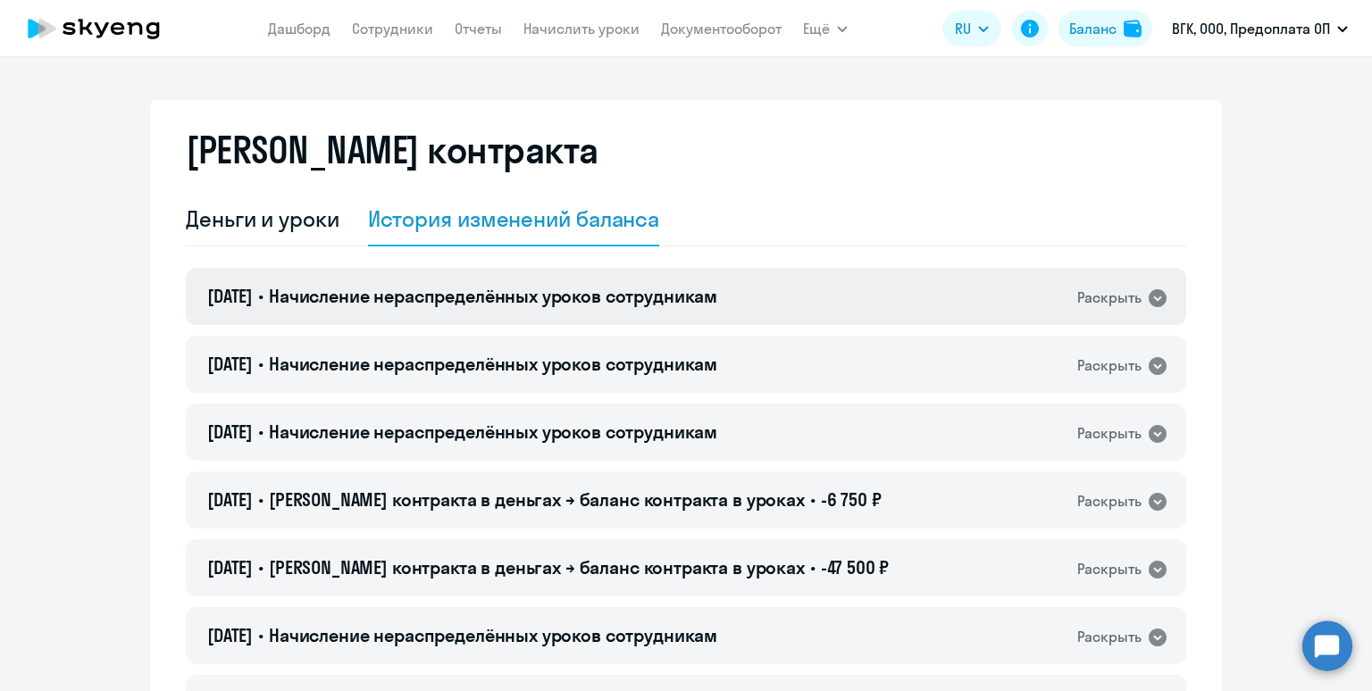
click at [610, 306] on span "Начисление нераспределённых уроков сотрудникам" at bounding box center [493, 296] width 448 height 22
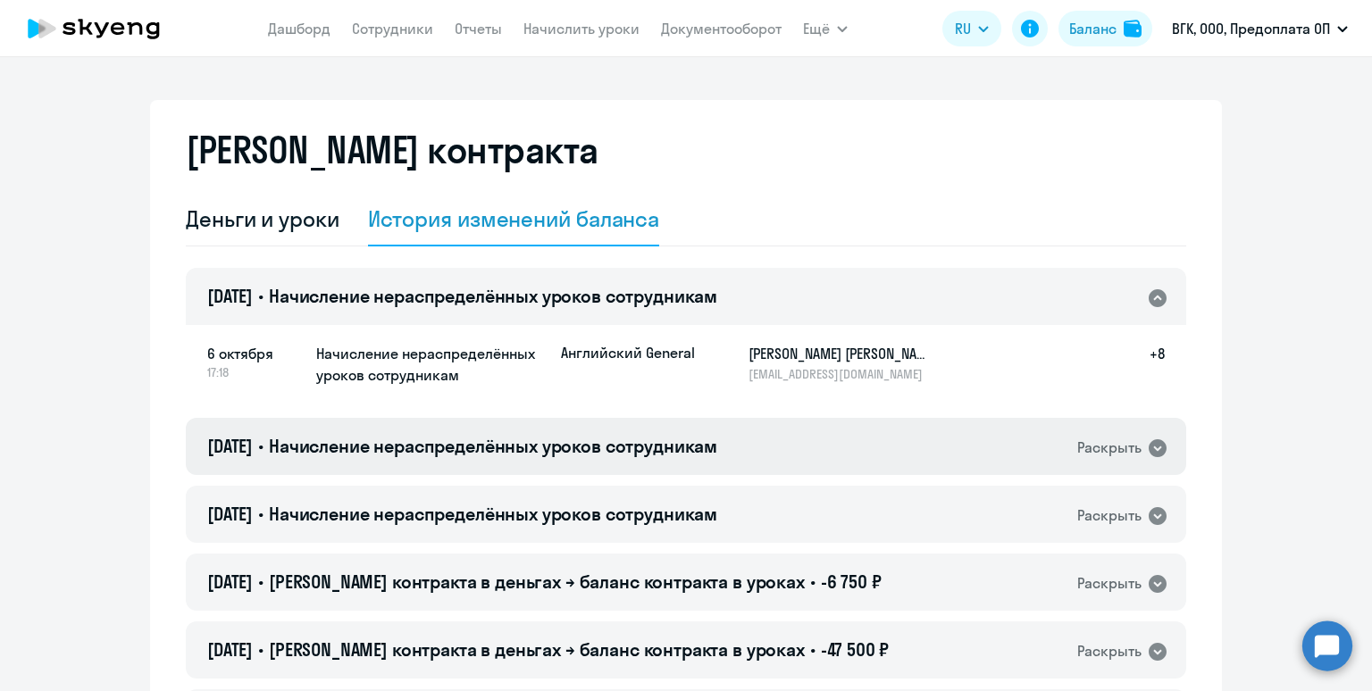
click at [635, 440] on span "Начисление нераспределённых уроков сотрудникам" at bounding box center [493, 446] width 448 height 22
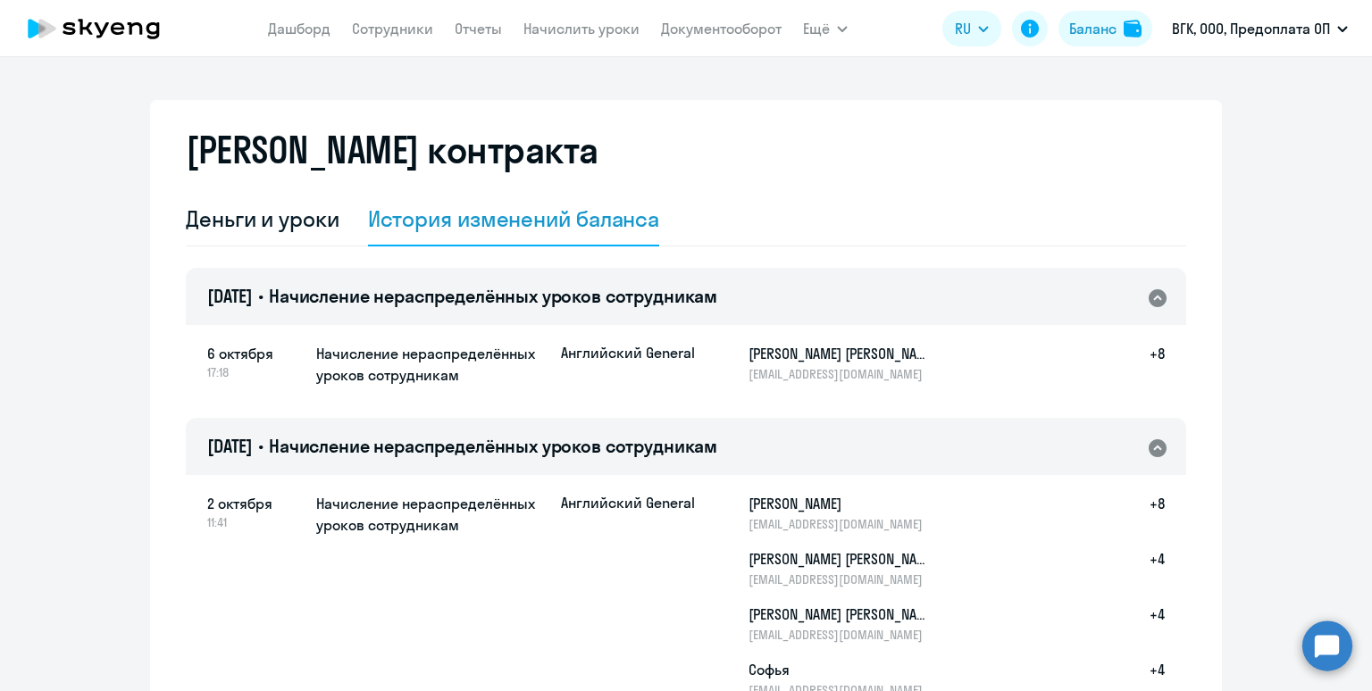
click at [640, 441] on span "Начисление нераспределённых уроков сотрудникам" at bounding box center [493, 446] width 448 height 22
